Goal: Download file/media

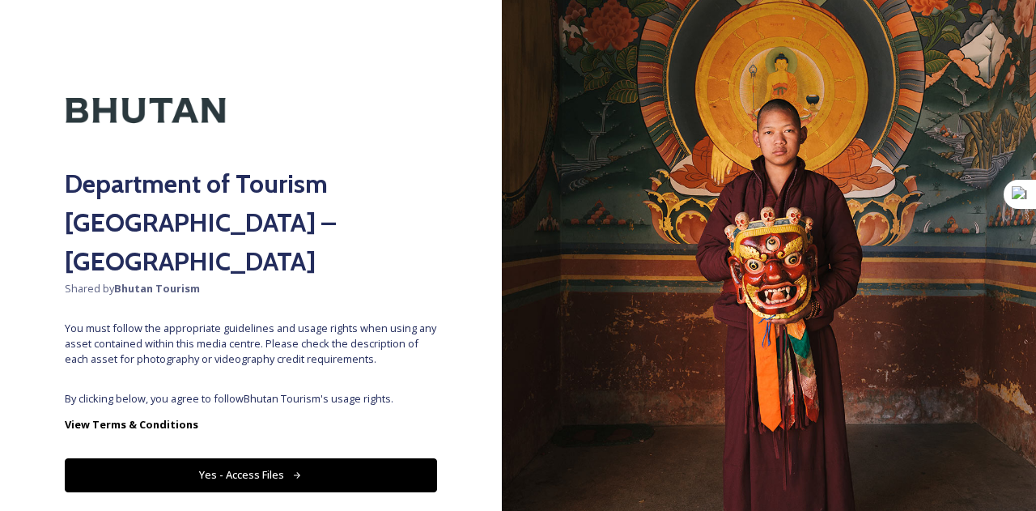
click at [248, 458] on button "Yes - Access Files" at bounding box center [251, 474] width 372 height 33
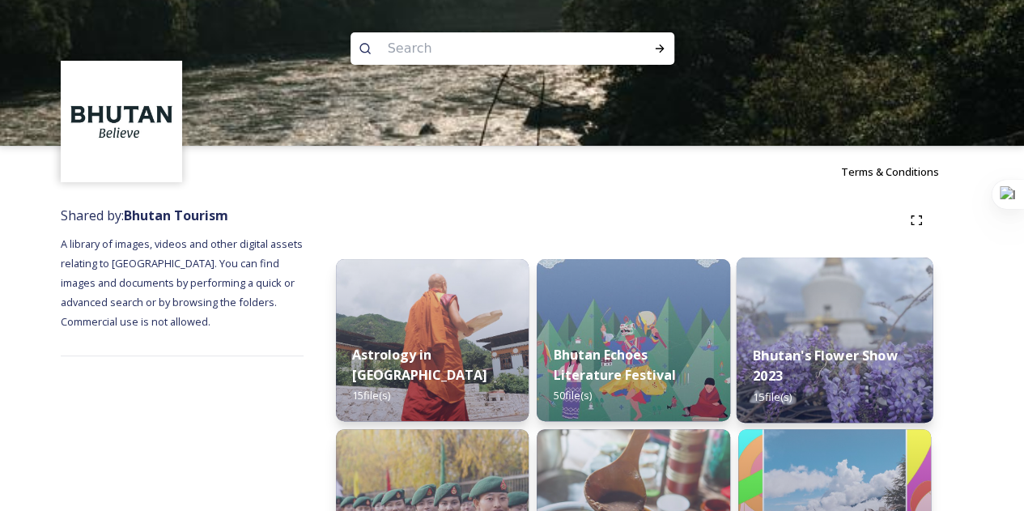
click at [763, 385] on div "Bhutan's Flower Show 2023 15 file(s)" at bounding box center [834, 376] width 197 height 94
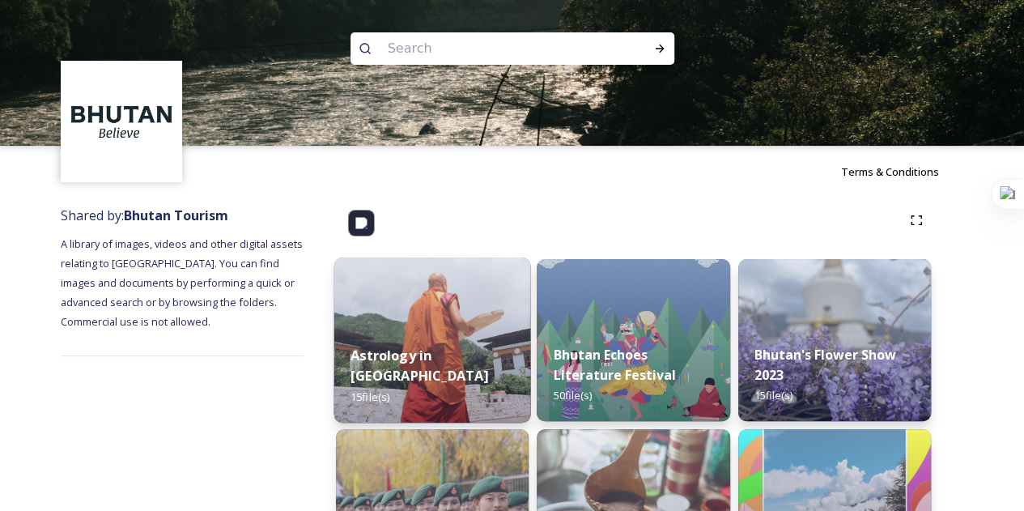
scroll to position [243, 0]
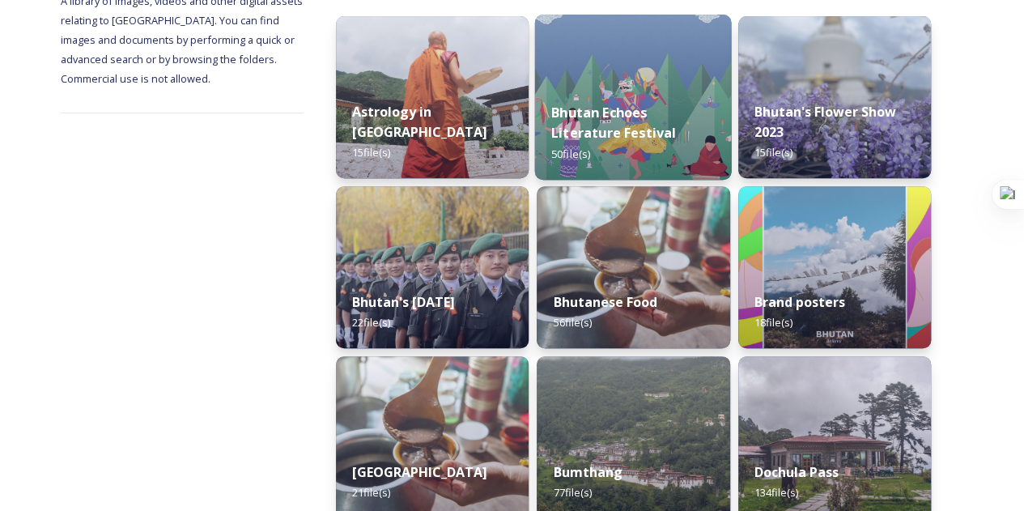
click at [607, 145] on div "Bhutan Echoes Literature Festival 50 file(s)" at bounding box center [633, 133] width 197 height 94
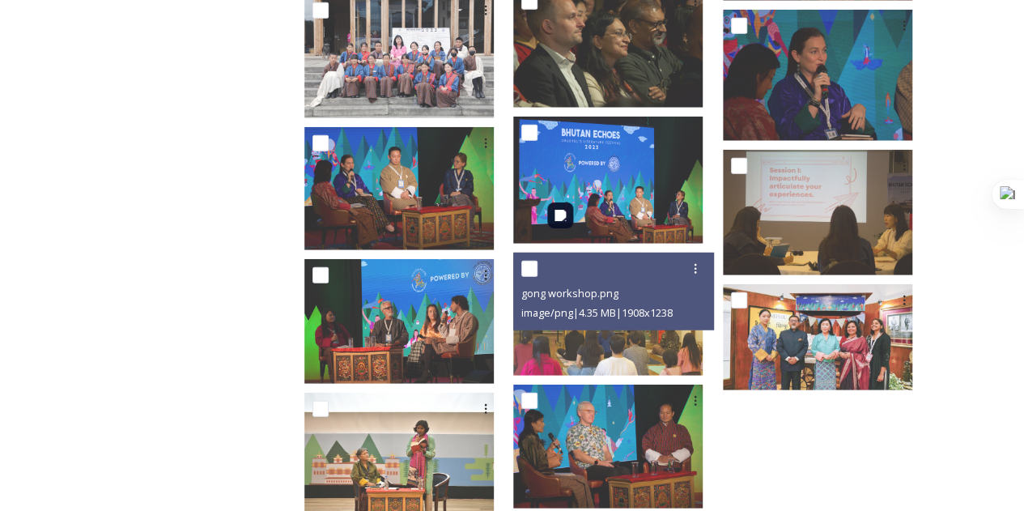
scroll to position [2058, 0]
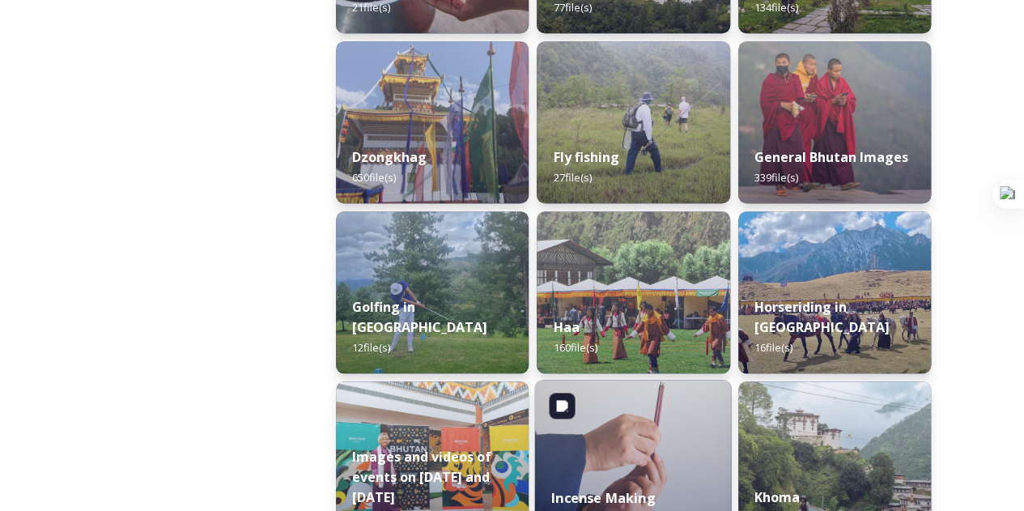
scroll to position [728, 0]
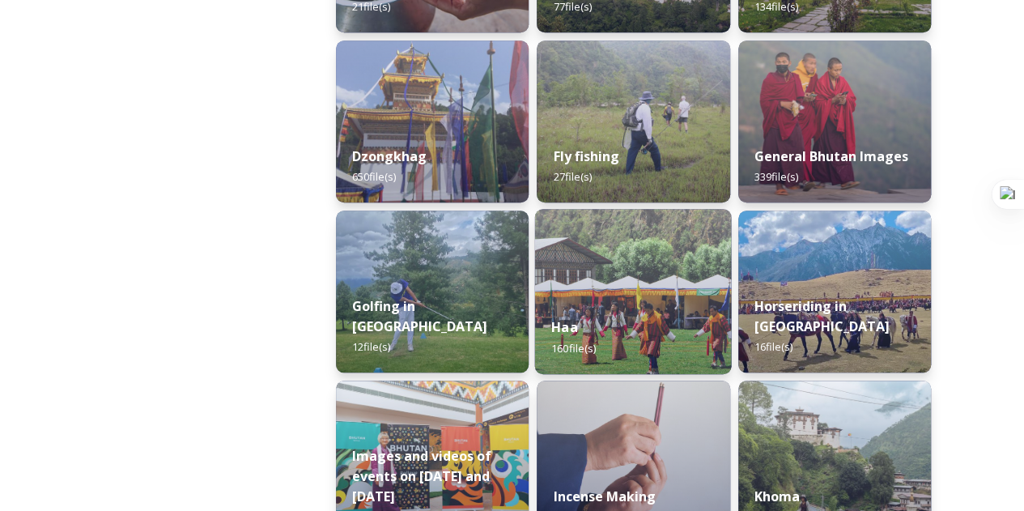
click at [559, 348] on span "160 file(s)" at bounding box center [573, 347] width 45 height 15
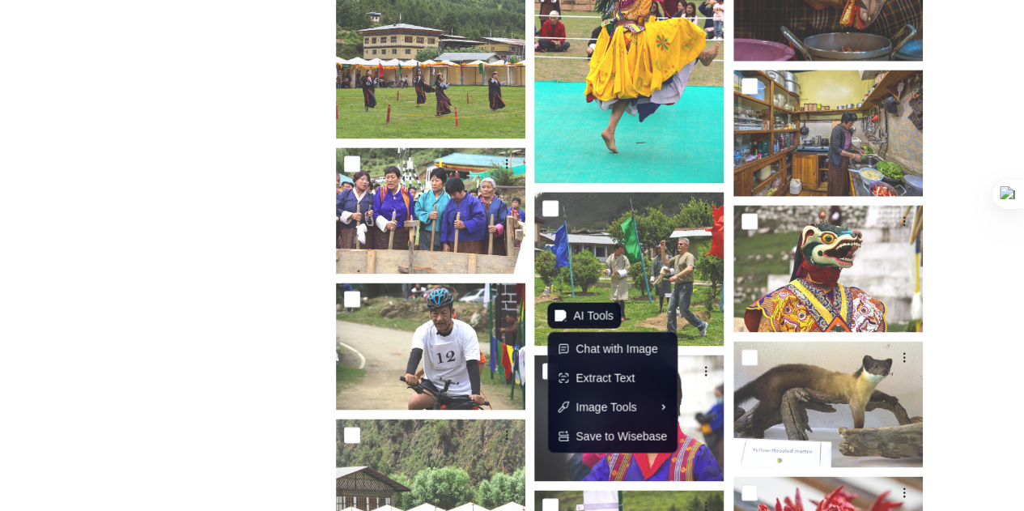
scroll to position [4451, 0]
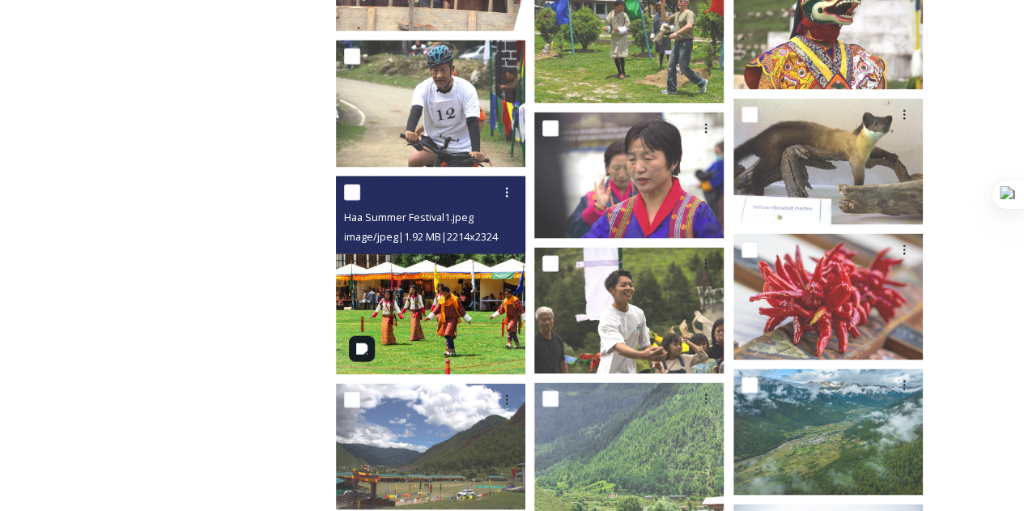
click at [481, 341] on img at bounding box center [430, 275] width 189 height 199
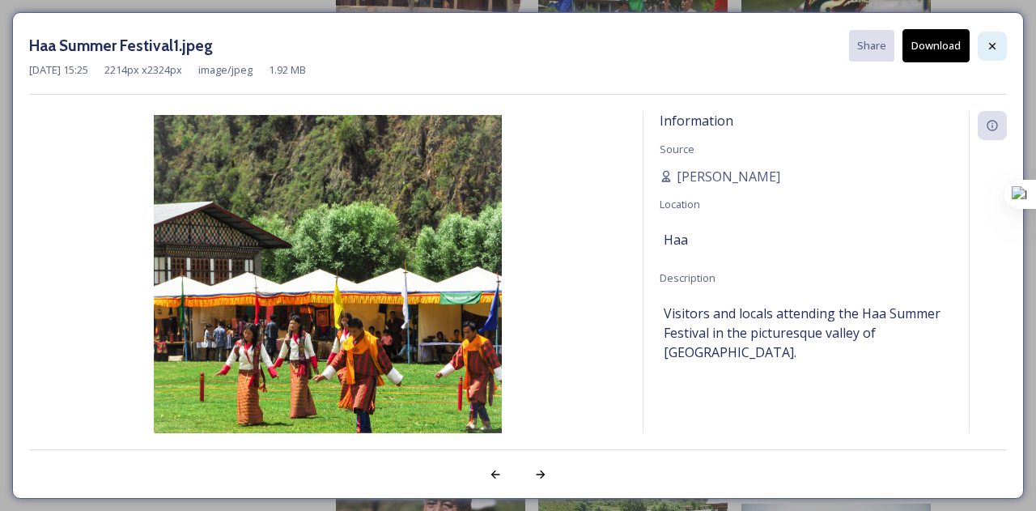
click at [994, 56] on div at bounding box center [992, 46] width 29 height 29
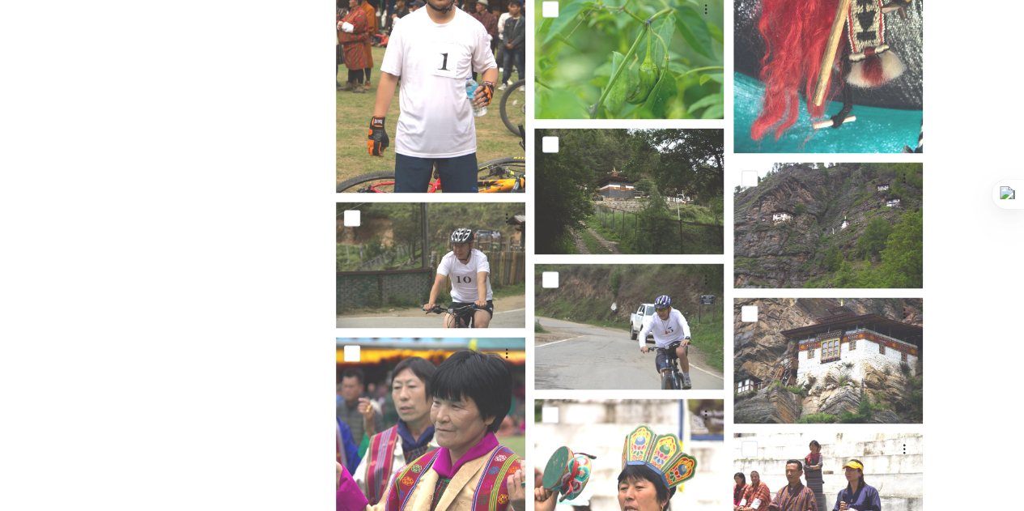
scroll to position [7284, 0]
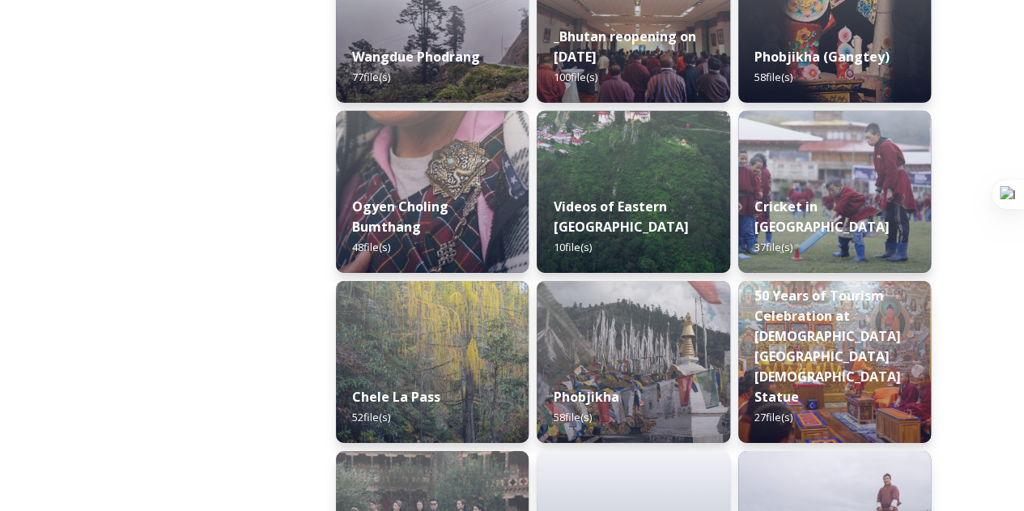
scroll to position [2671, 0]
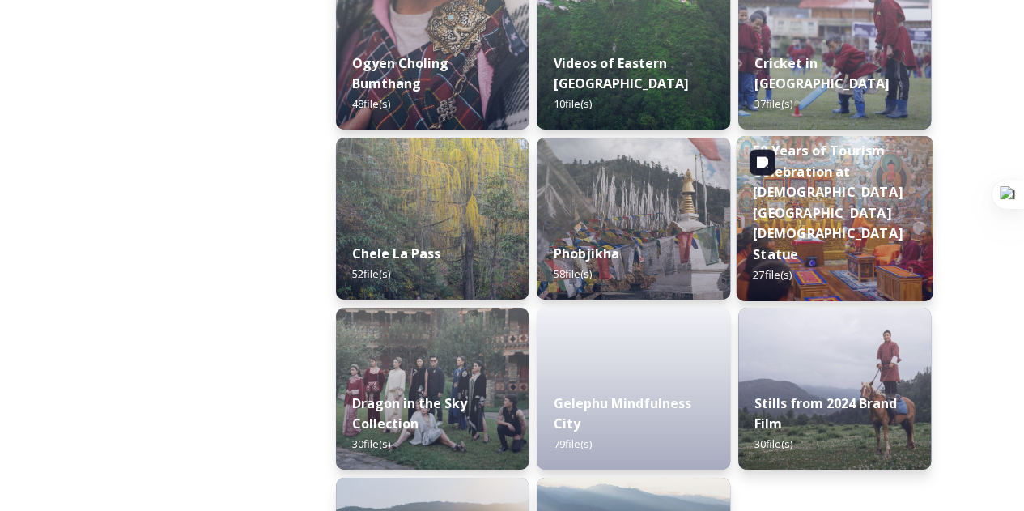
click at [777, 210] on strong "50 Years of Tourism Celebration at [DEMOGRAPHIC_DATA][GEOGRAPHIC_DATA][DEMOGRAP…" at bounding box center [828, 202] width 150 height 121
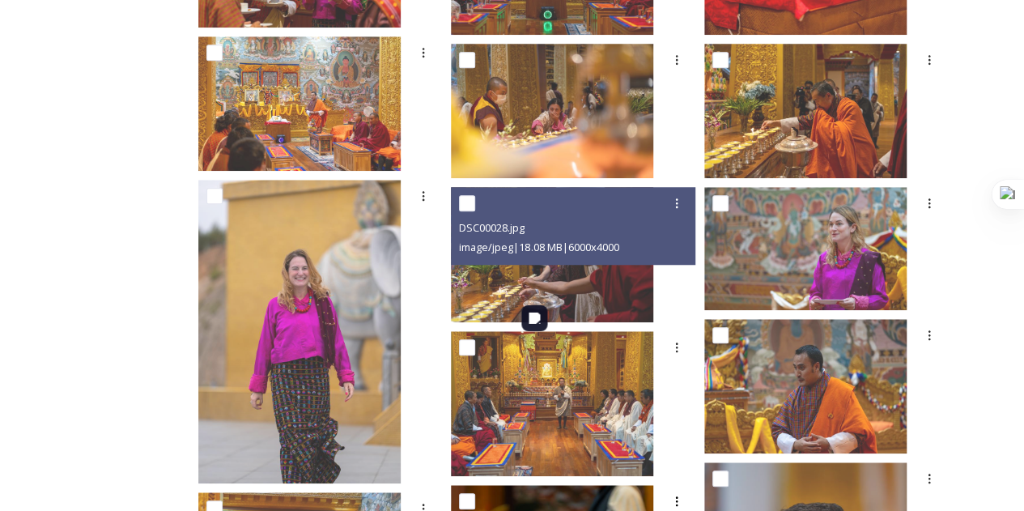
scroll to position [348, 0]
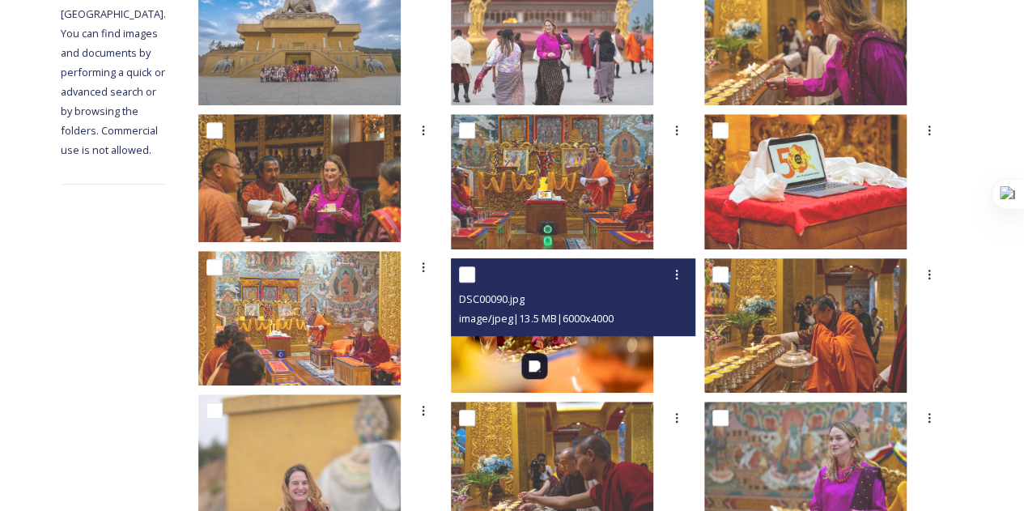
click at [608, 347] on img at bounding box center [552, 324] width 202 height 135
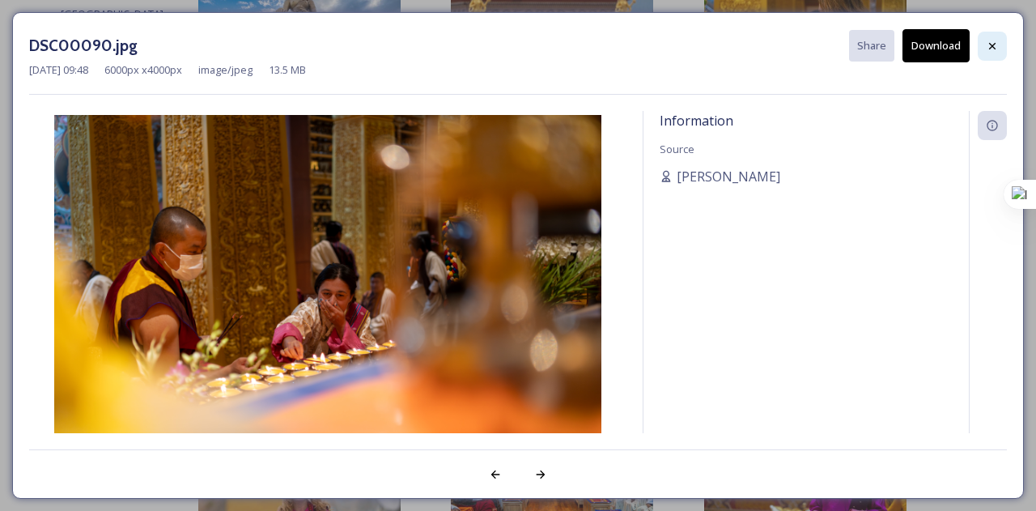
click at [979, 48] on div at bounding box center [992, 46] width 29 height 29
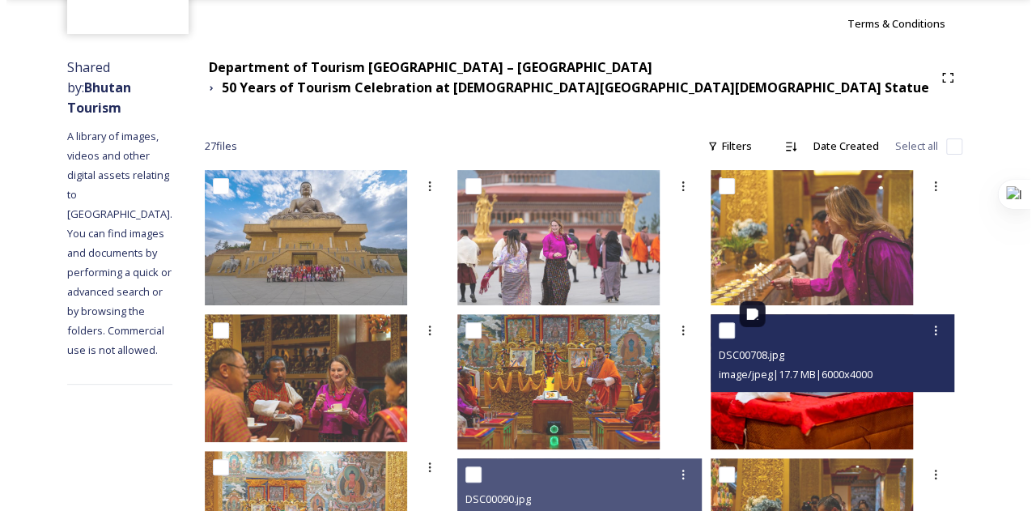
scroll to position [105, 0]
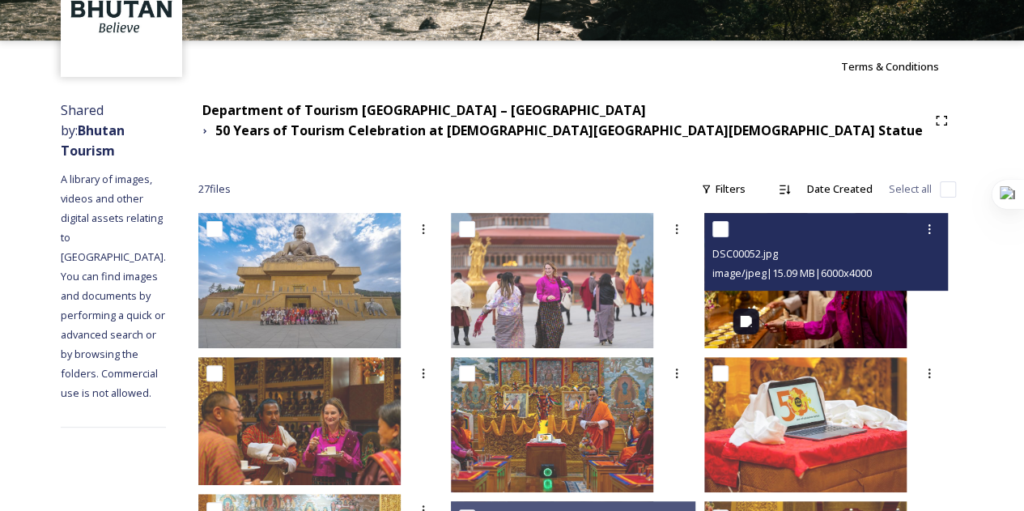
click at [782, 321] on img at bounding box center [805, 280] width 202 height 135
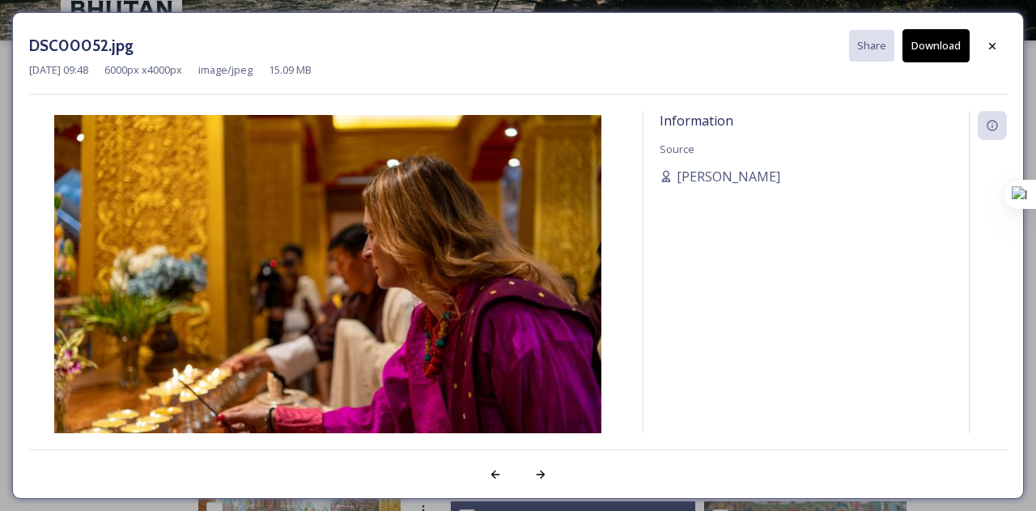
click at [929, 54] on button "Download" at bounding box center [935, 45] width 67 height 33
